Goal: Transaction & Acquisition: Purchase product/service

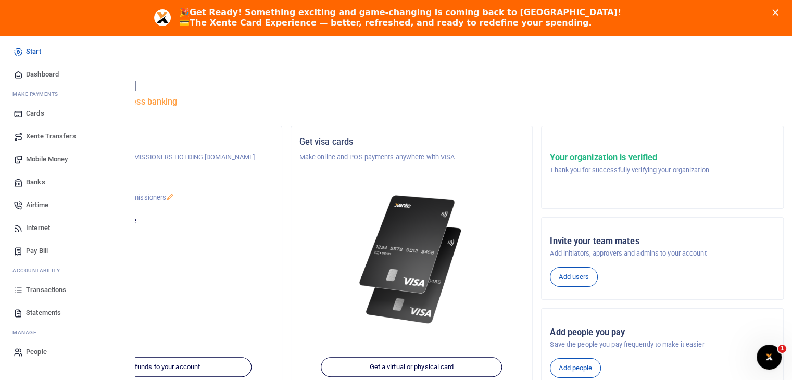
click at [44, 292] on span "Transactions" at bounding box center [46, 290] width 40 height 10
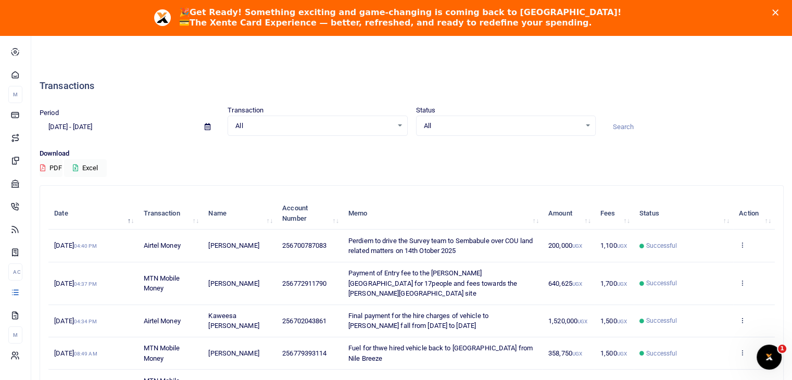
scroll to position [244, 0]
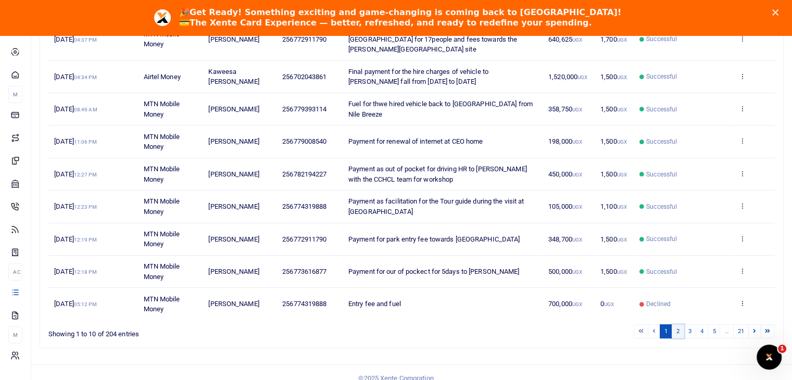
click at [681, 324] on link "2" at bounding box center [678, 331] width 12 height 14
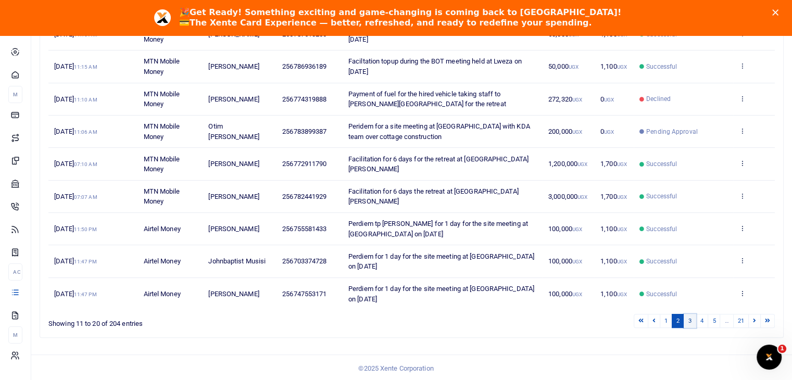
click at [689, 319] on link "3" at bounding box center [690, 321] width 12 height 14
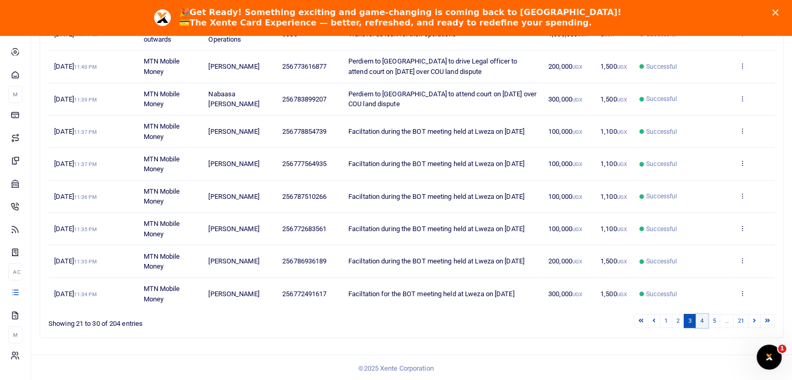
click at [702, 319] on link "4" at bounding box center [702, 321] width 12 height 14
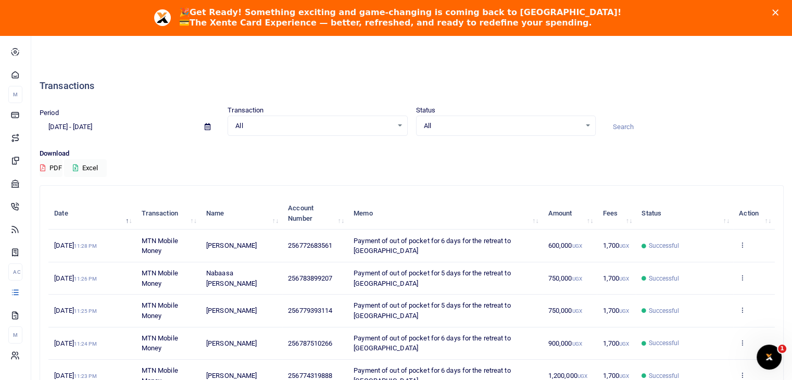
scroll to position [254, 0]
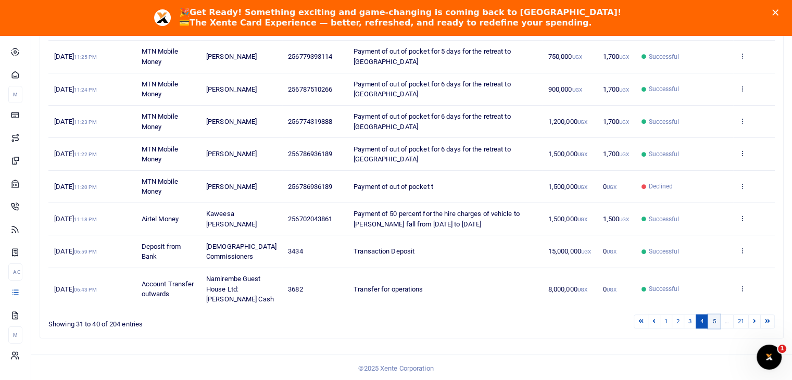
click at [716, 319] on link "5" at bounding box center [714, 322] width 12 height 14
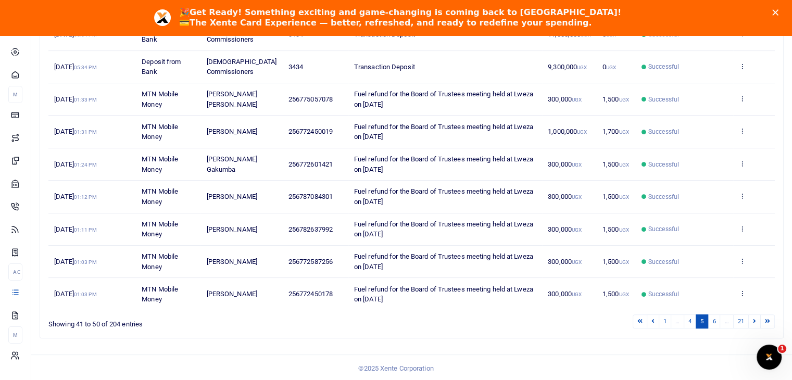
scroll to position [0, 0]
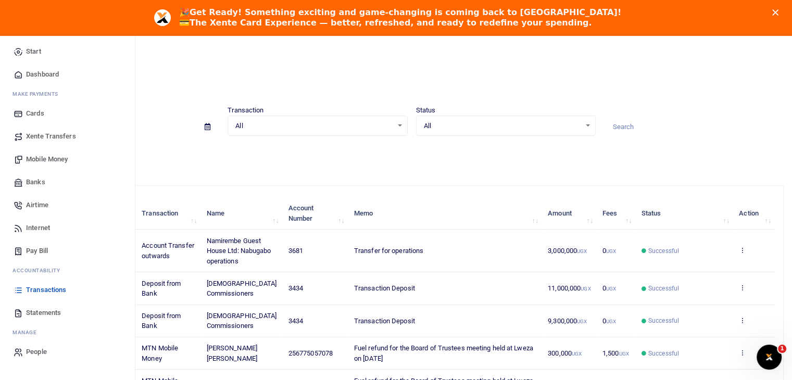
click at [41, 159] on span "Mobile Money" at bounding box center [47, 159] width 42 height 10
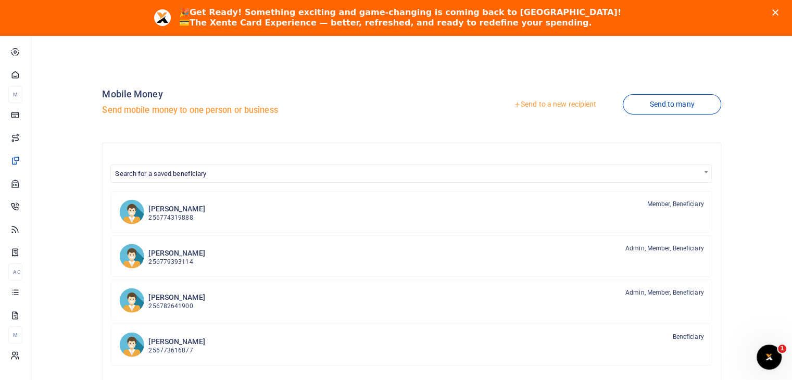
click at [554, 106] on link "Send to a new recipient" at bounding box center [555, 104] width 136 height 19
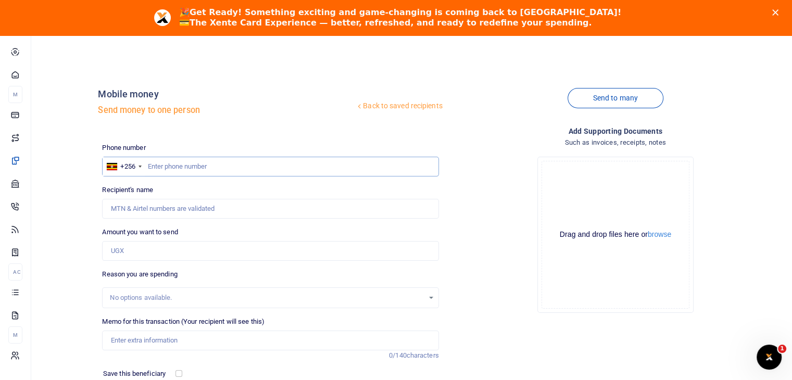
click at [170, 162] on input "text" at bounding box center [270, 167] width 336 height 20
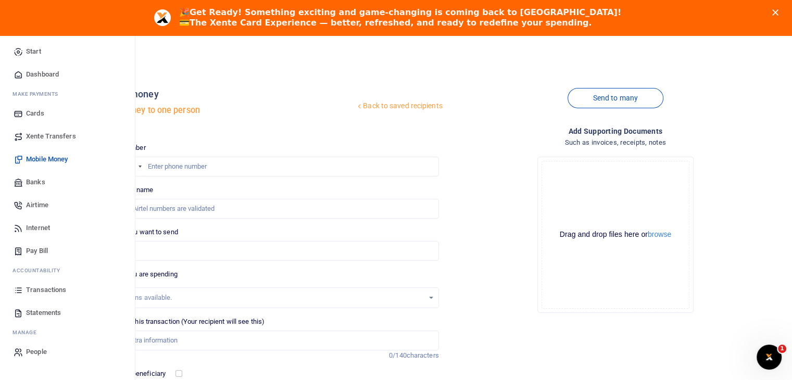
click at [54, 289] on span "Transactions" at bounding box center [46, 290] width 40 height 10
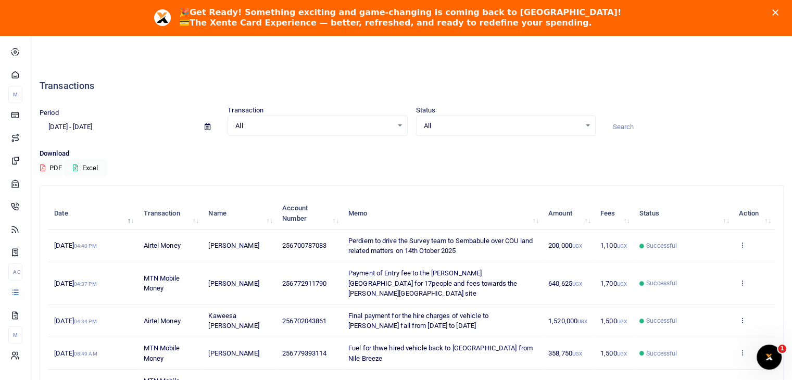
scroll to position [244, 0]
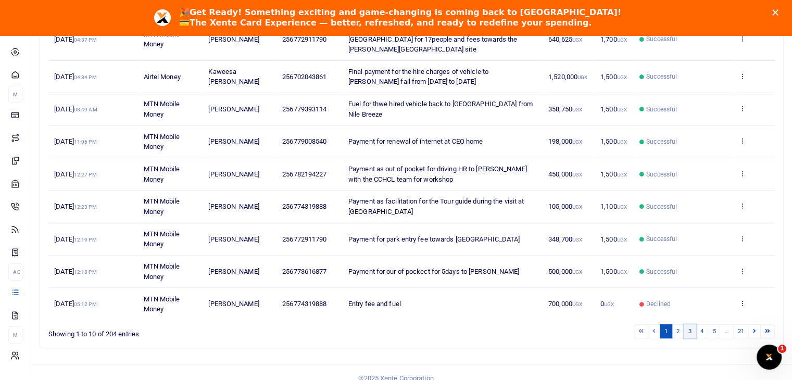
click at [691, 324] on link "3" at bounding box center [690, 331] width 12 height 14
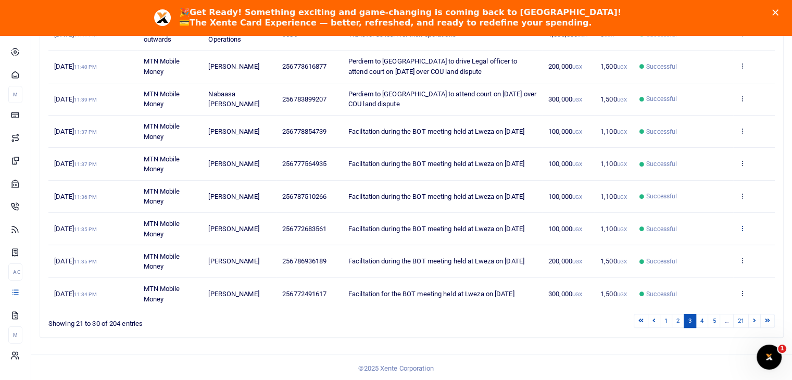
click at [739, 226] on icon at bounding box center [742, 227] width 7 height 7
click at [704, 240] on link "View details" at bounding box center [704, 244] width 82 height 15
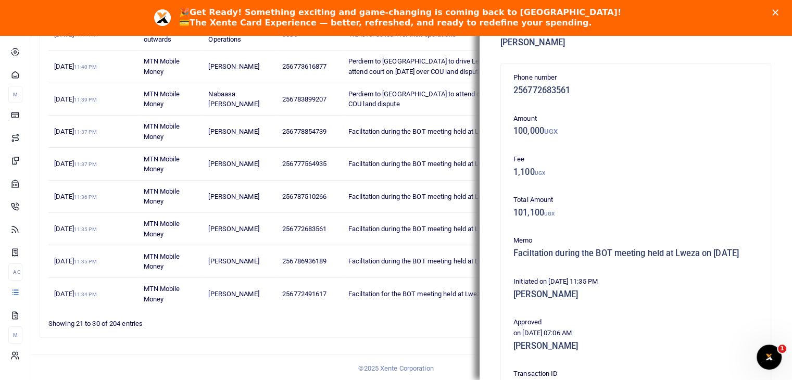
drag, startPoint x: 514, startPoint y: 251, endPoint x: 647, endPoint y: 263, distance: 133.3
click at [647, 259] on h5 "Faciltation during the BOT meeting held at Lweza on [DATE]" at bounding box center [635, 253] width 245 height 10
copy h5 "Faciltation during the BOT meeting held at Lweza on [DATE]"
click at [668, 224] on div "Phone number 256772683561 Amount 100,000 UGX Fee 1,100 UGX Total Amount 101,100…" at bounding box center [635, 300] width 253 height 456
click at [778, 11] on icon "Close" at bounding box center [775, 12] width 6 height 6
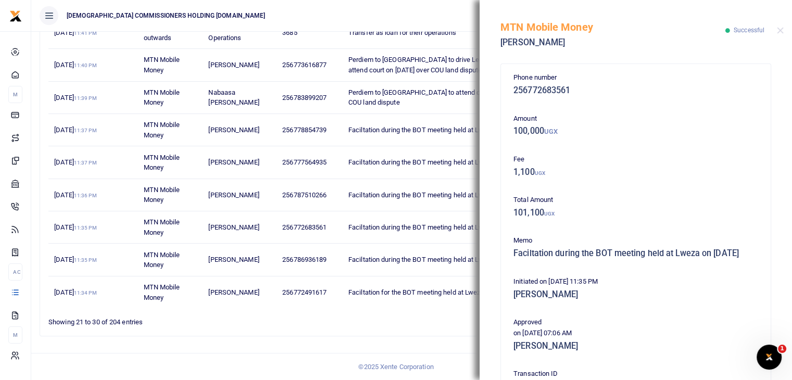
scroll to position [209, 0]
drag, startPoint x: 783, startPoint y: 11, endPoint x: 781, endPoint y: 30, distance: 19.4
click at [781, 30] on div "MTN Mobile Money Annah Rwakabunde Successful" at bounding box center [636, 29] width 312 height 58
click at [781, 30] on button "Close" at bounding box center [780, 30] width 7 height 7
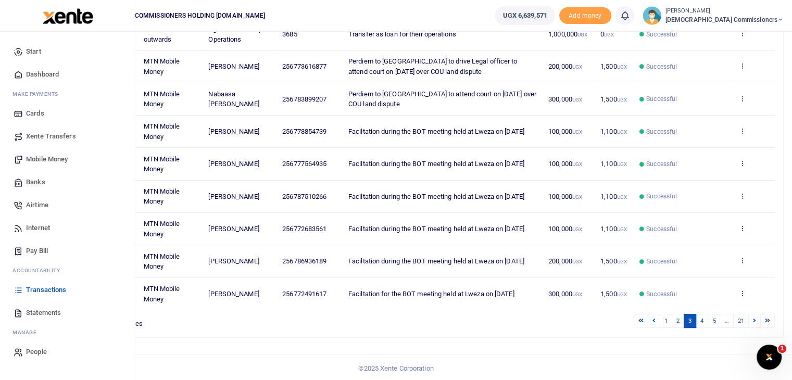
click at [42, 158] on span "Mobile Money" at bounding box center [47, 159] width 42 height 10
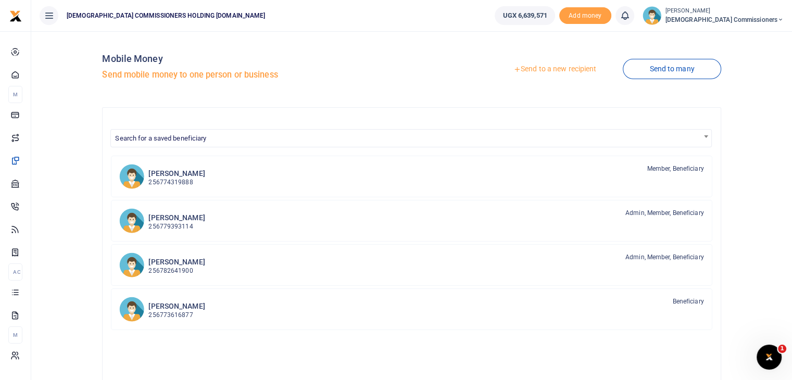
click at [552, 72] on link "Send to a new recipient" at bounding box center [555, 69] width 136 height 19
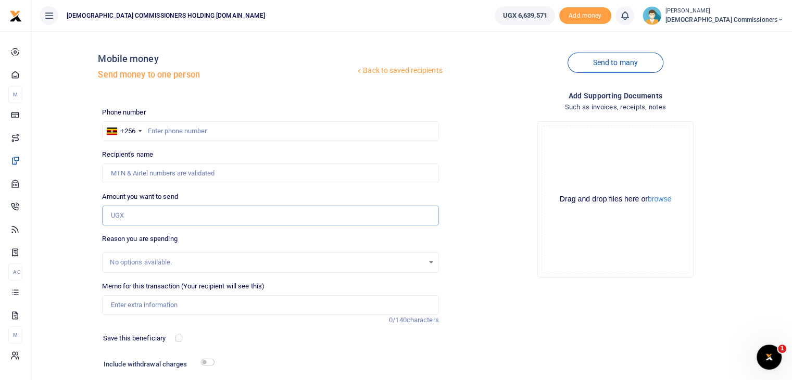
click at [156, 213] on input "Amount you want to send" at bounding box center [270, 216] width 336 height 20
type input "100,000"
click at [149, 302] on input "Memo for this transaction (Your recipient will see this)" at bounding box center [270, 305] width 336 height 20
paste input "Faciltation during the BOT meeting held at Lweza on [DATE]"
type input "Faciltation during the BOT meeting held at Lweza on [DATE]"
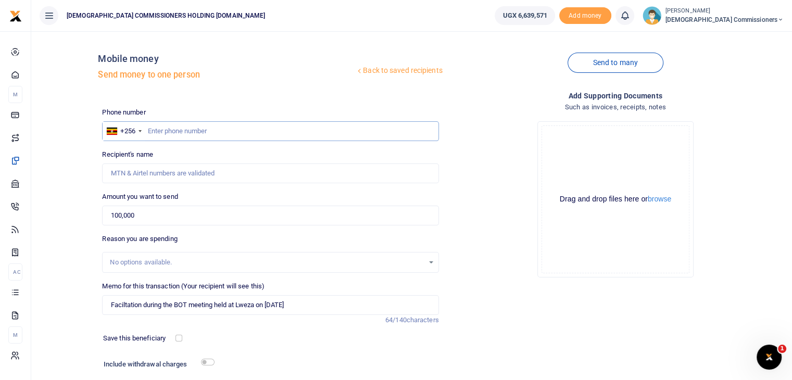
click at [162, 131] on input "text" at bounding box center [270, 131] width 336 height 20
type input "782086733"
type input "[PERSON_NAME] Kansiime"
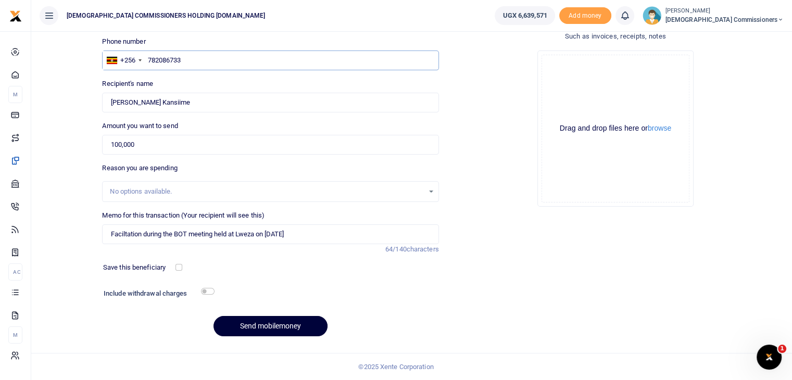
type input "782086733"
click at [260, 324] on button "Send mobilemoney" at bounding box center [270, 326] width 114 height 20
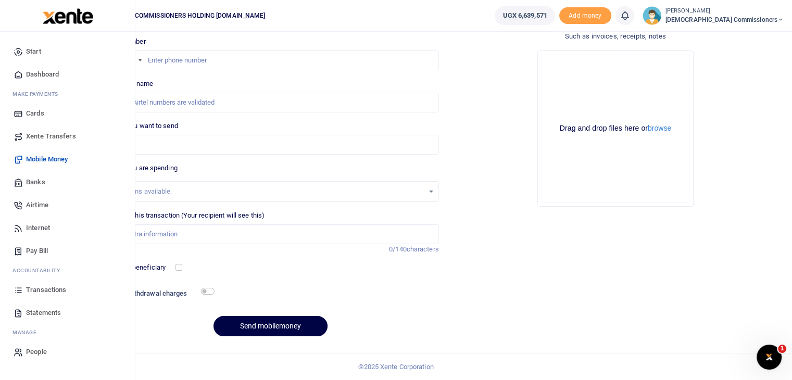
click at [45, 291] on span "Transactions" at bounding box center [46, 290] width 40 height 10
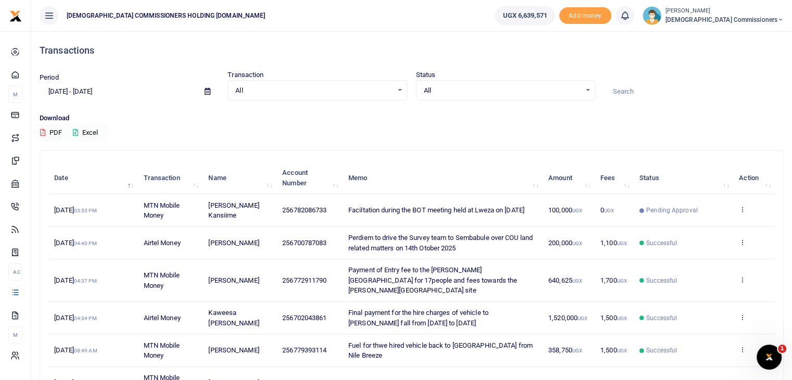
click at [94, 133] on button "Excel" at bounding box center [85, 133] width 43 height 18
